Goal: Task Accomplishment & Management: Manage account settings

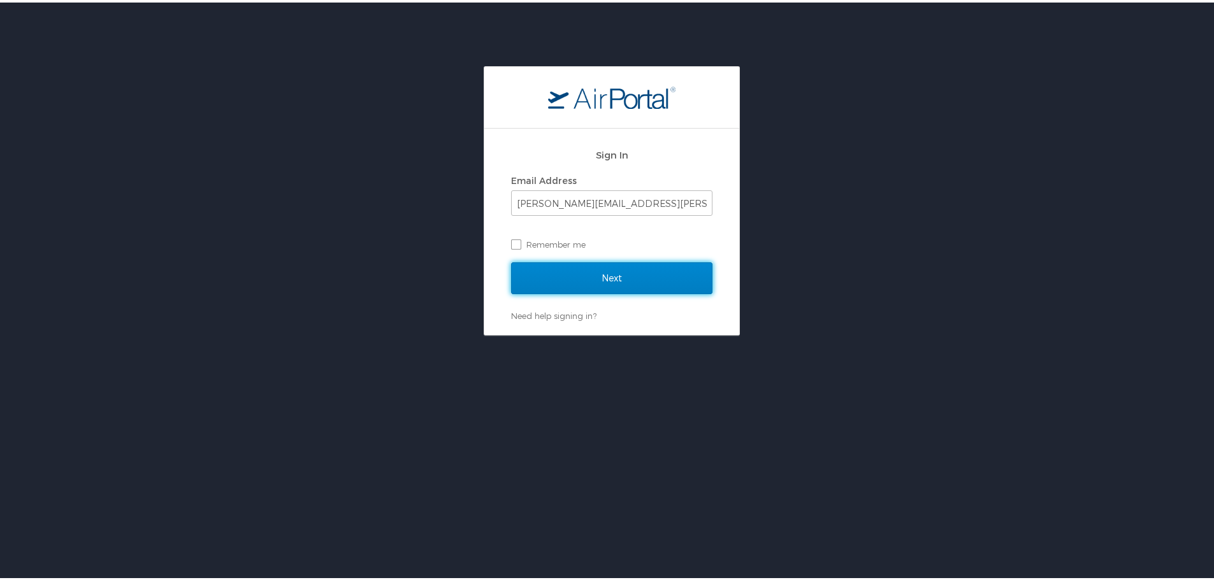
click at [566, 289] on input "Next" at bounding box center [611, 276] width 201 height 32
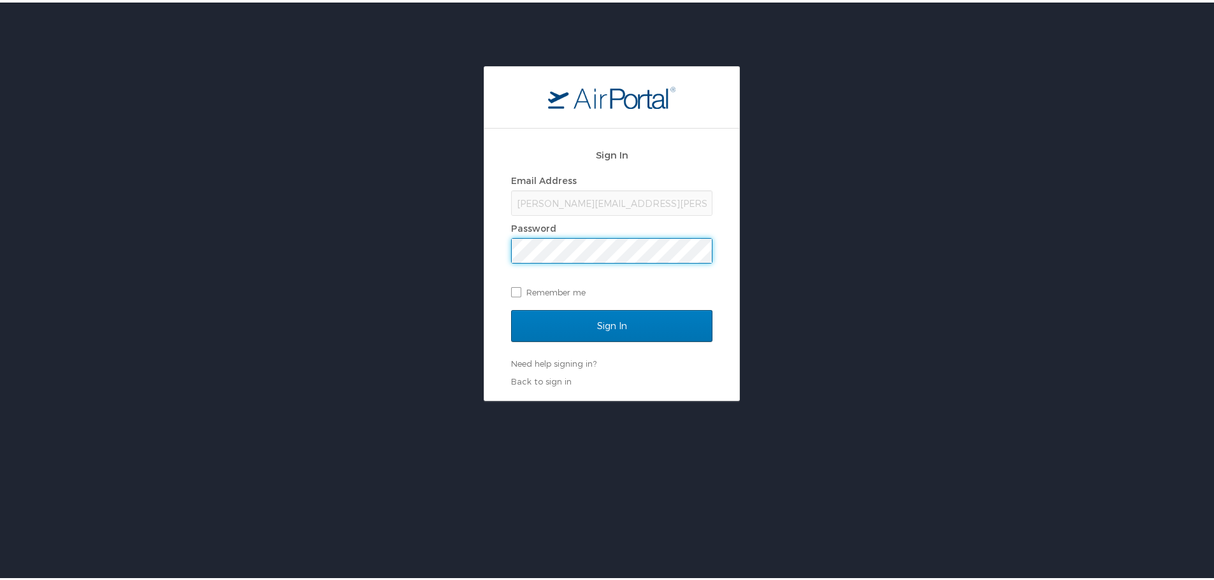
click at [587, 306] on div "Sign In Email Address [PERSON_NAME][EMAIL_ADDRESS][PERSON_NAME][DOMAIN_NAME] Pa…" at bounding box center [611, 224] width 201 height 170
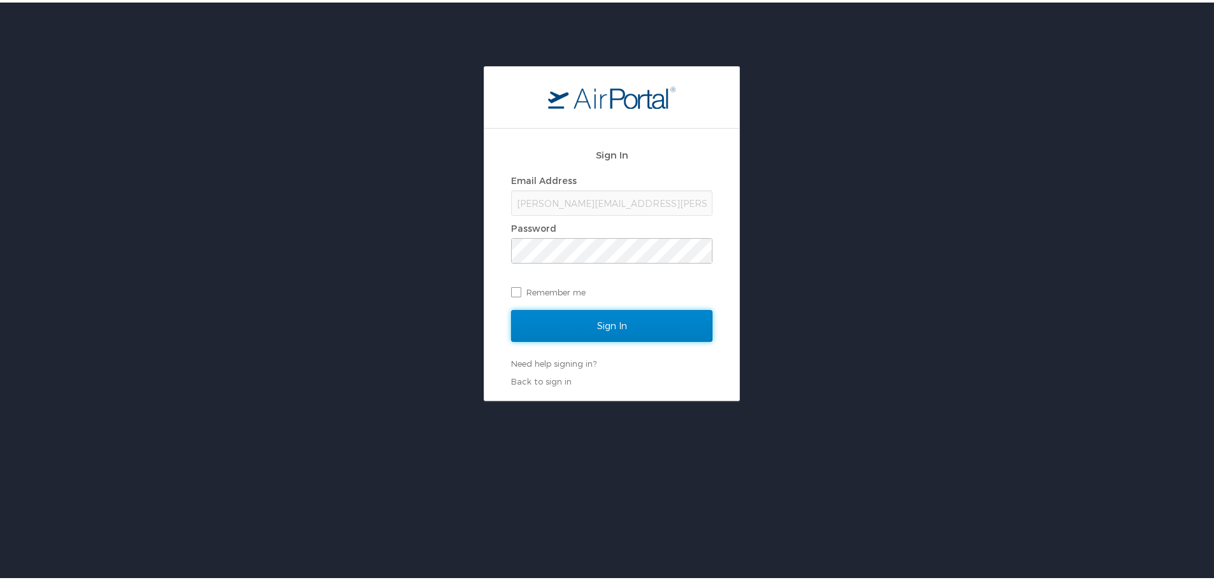
click at [598, 317] on input "Sign In" at bounding box center [611, 324] width 201 height 32
